Goal: Task Accomplishment & Management: Manage account settings

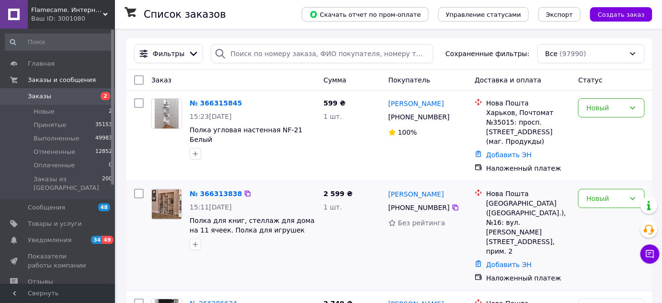
drag, startPoint x: 49, startPoint y: 113, endPoint x: 241, endPoint y: 216, distance: 217.7
click at [49, 113] on span "Новые" at bounding box center [44, 111] width 21 height 9
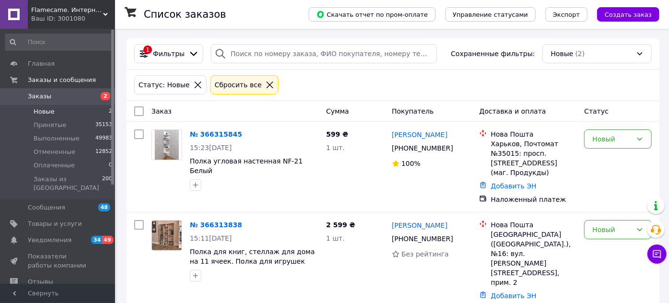
click at [139, 111] on input "checkbox" at bounding box center [139, 111] width 10 height 10
checkbox input "true"
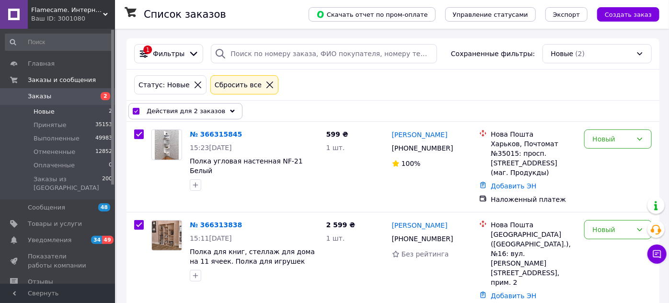
click at [223, 109] on div "Действия для 2 заказов" at bounding box center [185, 111] width 114 height 16
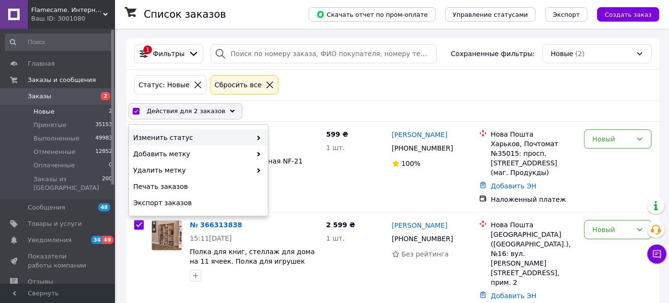
click at [258, 134] on span at bounding box center [256, 138] width 10 height 10
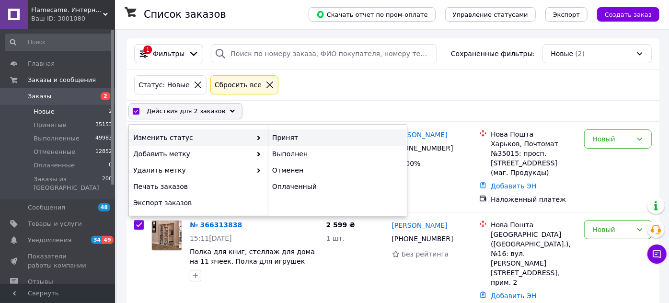
click at [295, 138] on div "Принят" at bounding box center [337, 137] width 139 height 16
checkbox input "false"
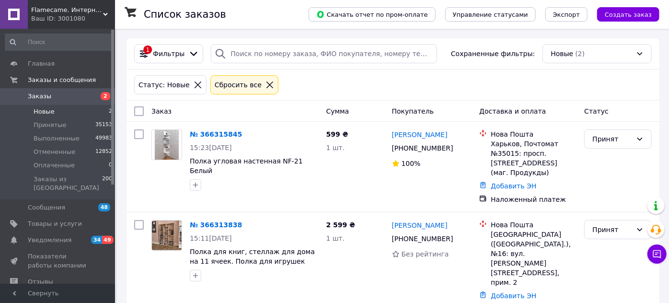
click at [105, 11] on div "Flamecame. Интернет-магазин мебели для дома и офиса Ваш ID: 3001080" at bounding box center [71, 14] width 87 height 29
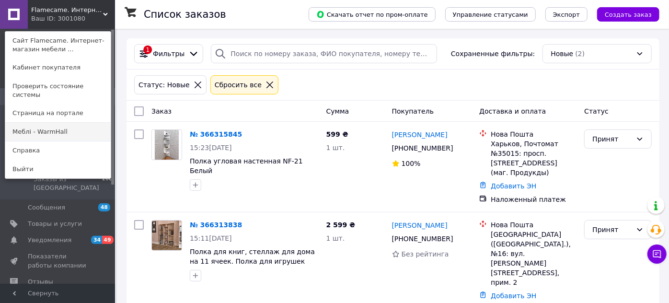
click at [80, 123] on link "Меблі - WarmHall" at bounding box center [57, 132] width 105 height 18
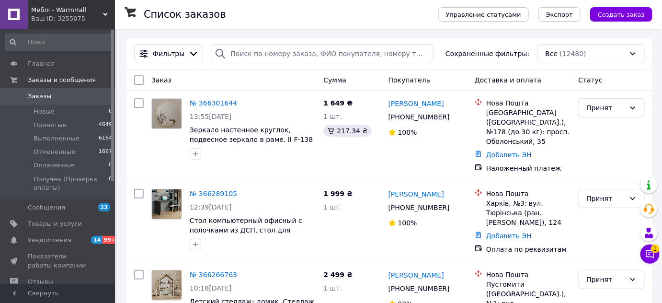
click at [105, 9] on div "Меблі - WarmHall Ваш ID: 3255075" at bounding box center [71, 14] width 87 height 29
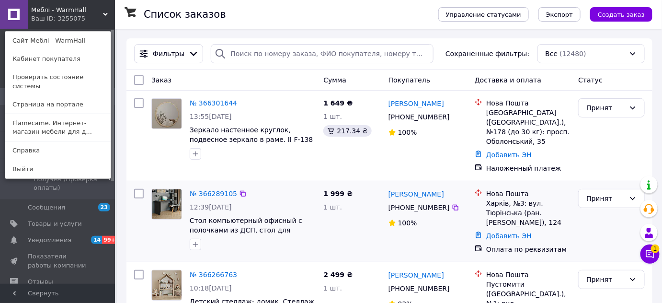
click at [79, 114] on link "Flamecame. Интернет-магазин мебели для д..." at bounding box center [57, 127] width 105 height 27
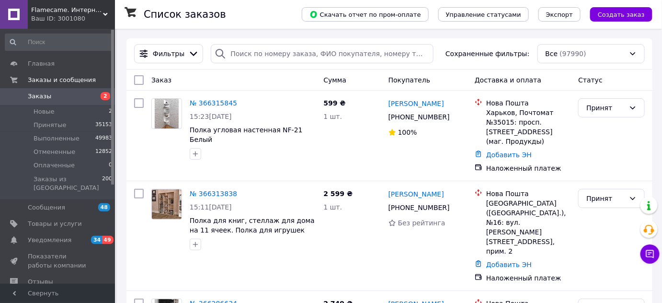
drag, startPoint x: 47, startPoint y: 111, endPoint x: 57, endPoint y: 1, distance: 110.1
click at [47, 111] on span "Новые" at bounding box center [44, 111] width 21 height 9
